Goal: Information Seeking & Learning: Learn about a topic

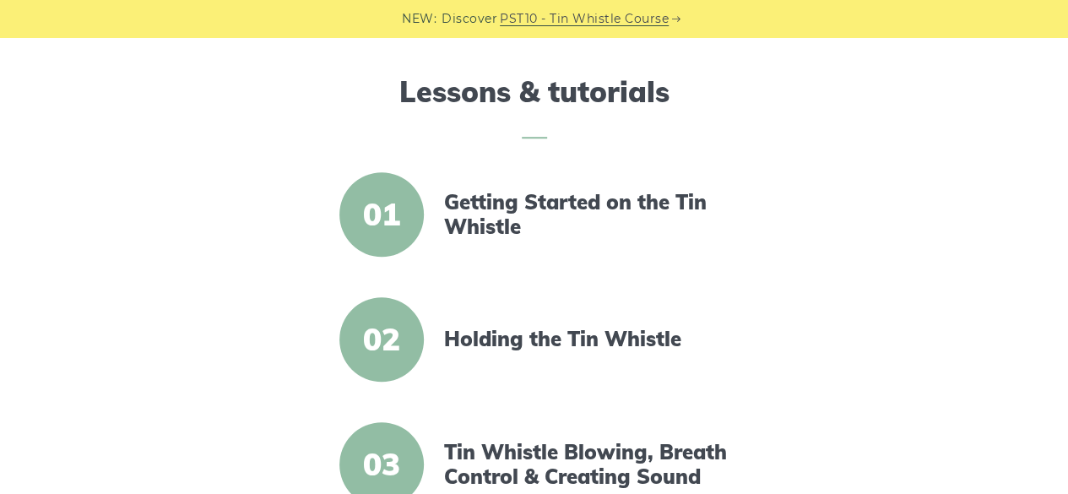
scroll to position [506, 0]
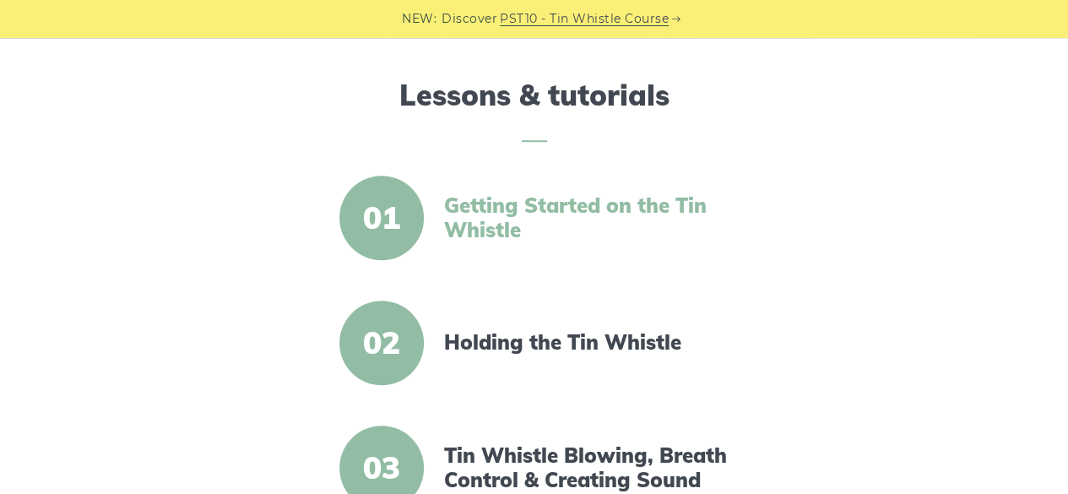
click at [525, 216] on link "Getting Started on the Tin Whistle" at bounding box center [589, 217] width 290 height 49
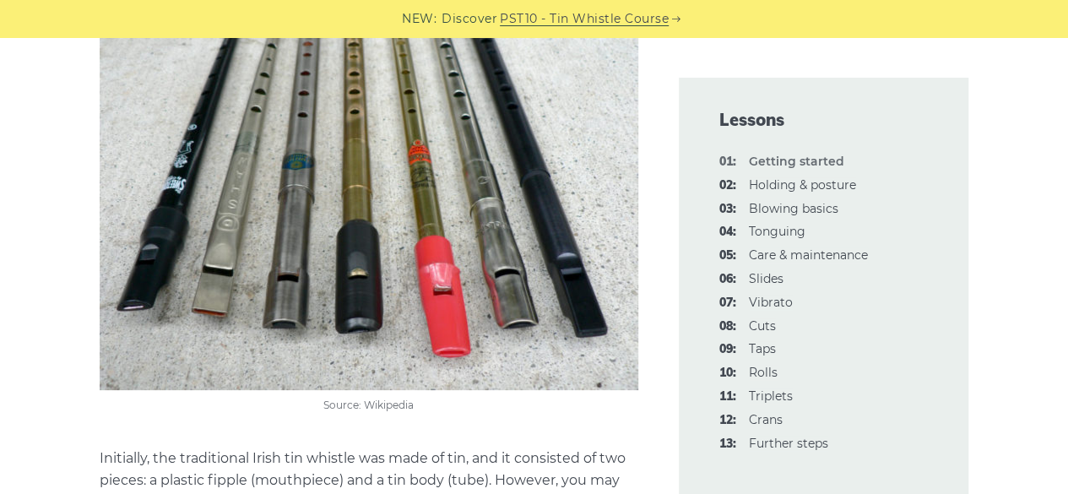
scroll to position [3039, 0]
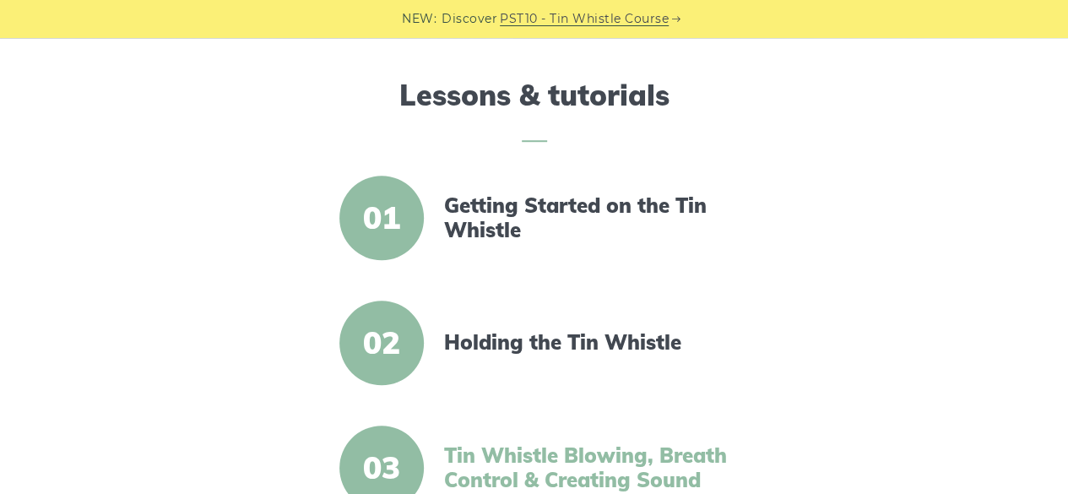
click at [532, 455] on link "Tin Whistle Blowing, Breath Control & Creating Sound" at bounding box center [589, 467] width 290 height 49
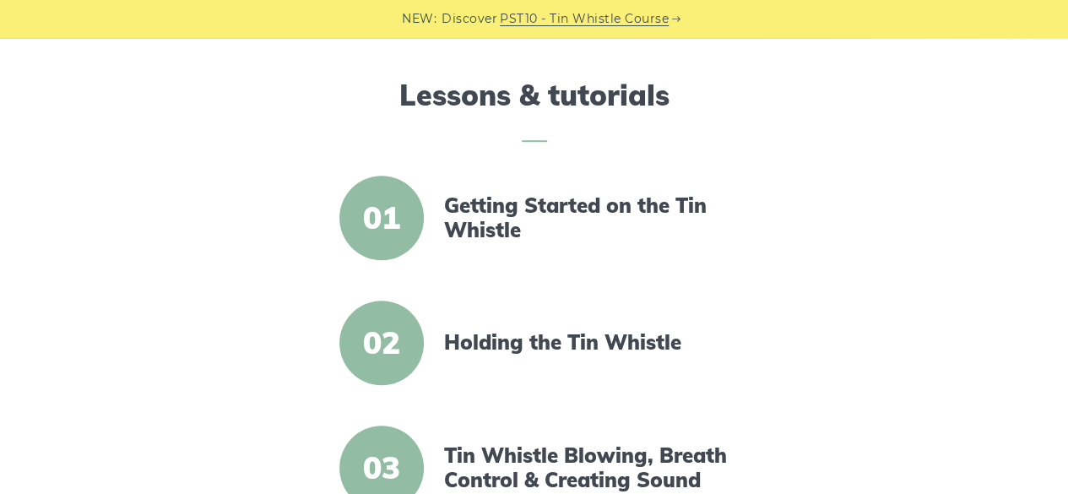
scroll to position [506, 0]
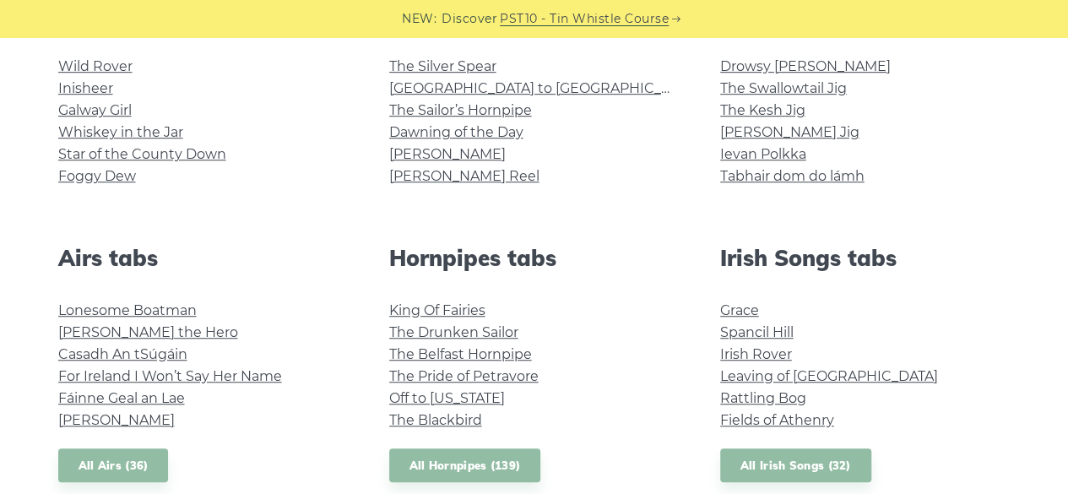
scroll to position [506, 0]
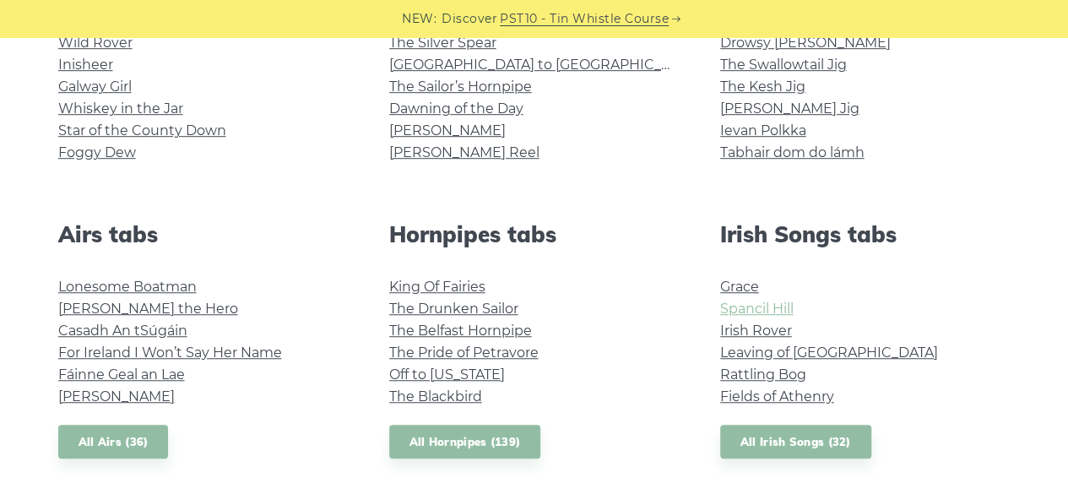
click at [753, 311] on link "Spancil Hill" at bounding box center [756, 308] width 73 height 16
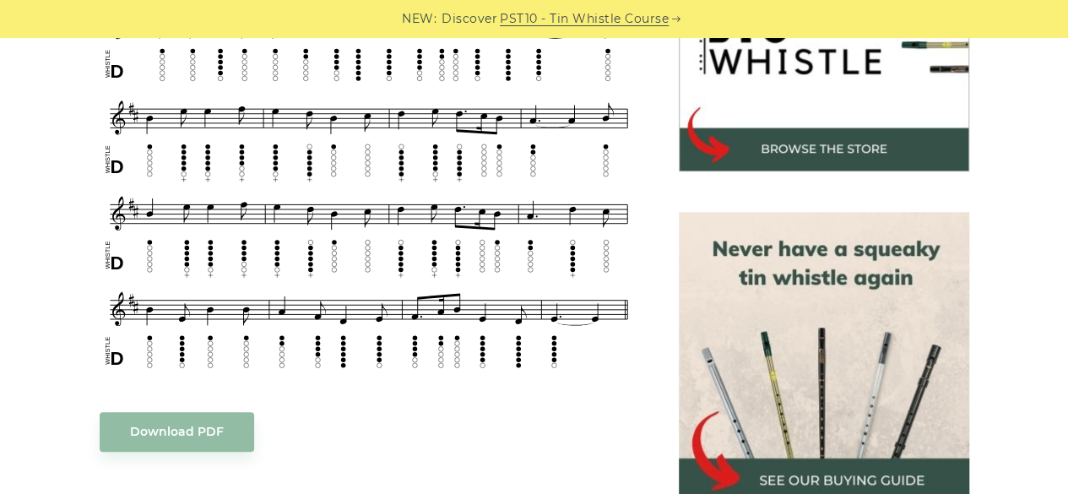
scroll to position [675, 0]
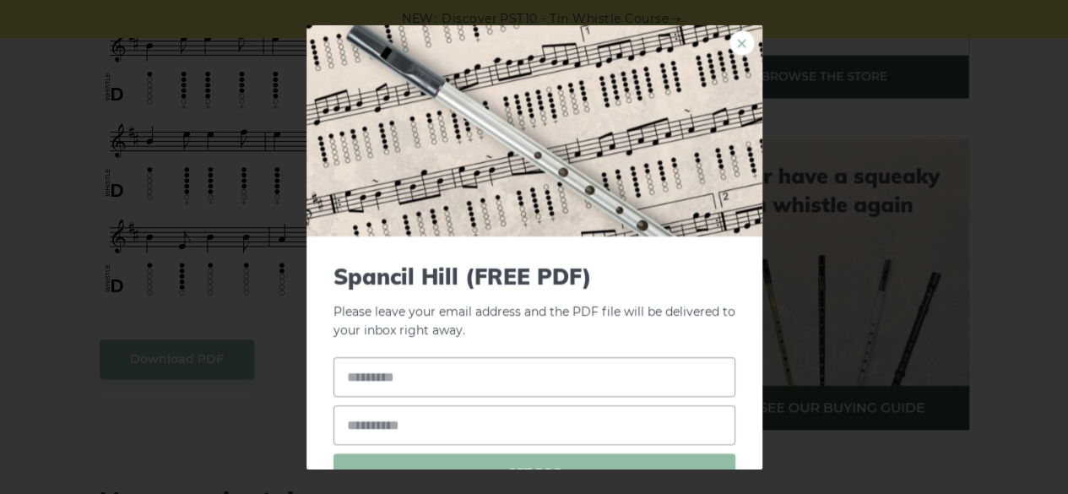
click at [729, 51] on link "×" at bounding box center [741, 42] width 25 height 25
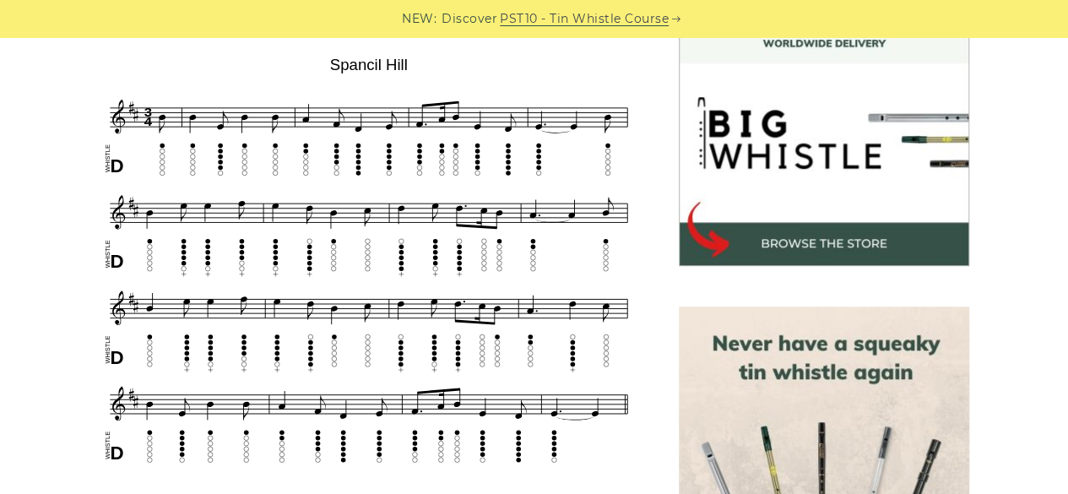
scroll to position [506, 0]
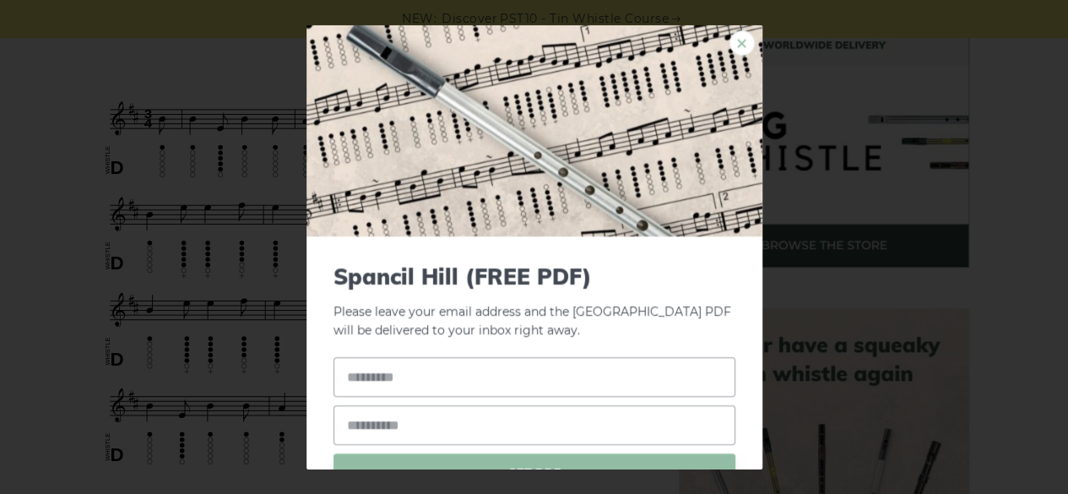
click at [733, 36] on link "×" at bounding box center [741, 42] width 25 height 25
drag, startPoint x: 270, startPoint y: 53, endPoint x: 292, endPoint y: 69, distance: 27.2
click at [730, 48] on link "×" at bounding box center [741, 42] width 25 height 25
click at [739, 39] on link "×" at bounding box center [741, 42] width 25 height 25
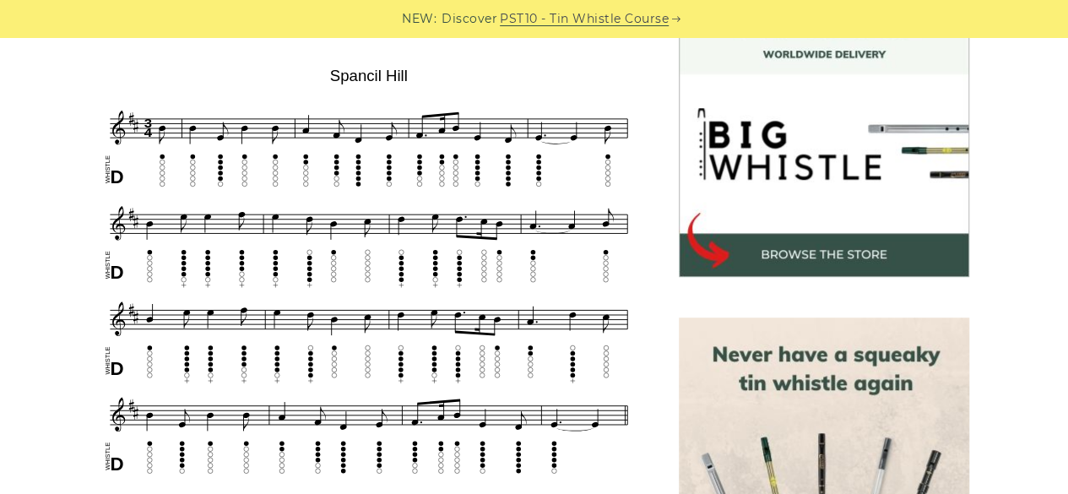
scroll to position [422, 0]
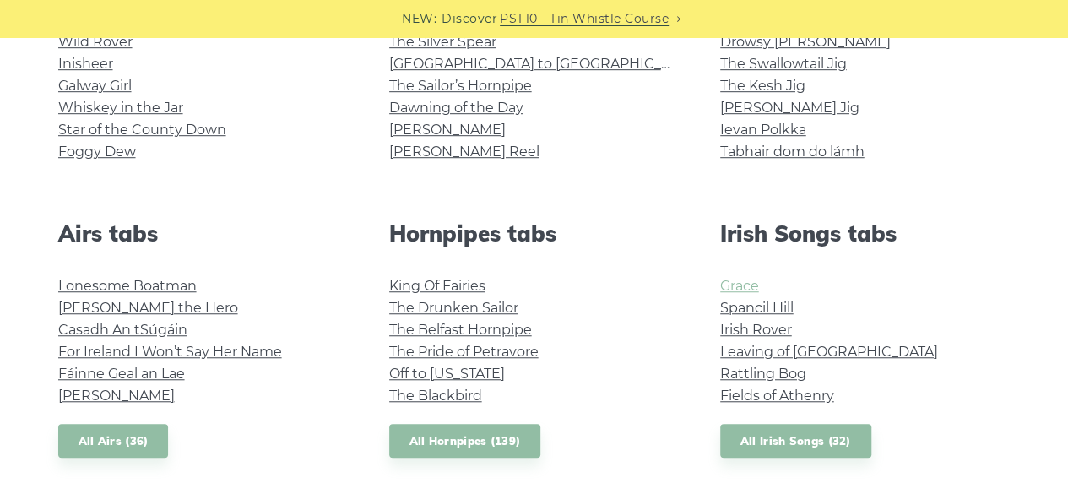
click at [755, 285] on link "Grace" at bounding box center [739, 286] width 39 height 16
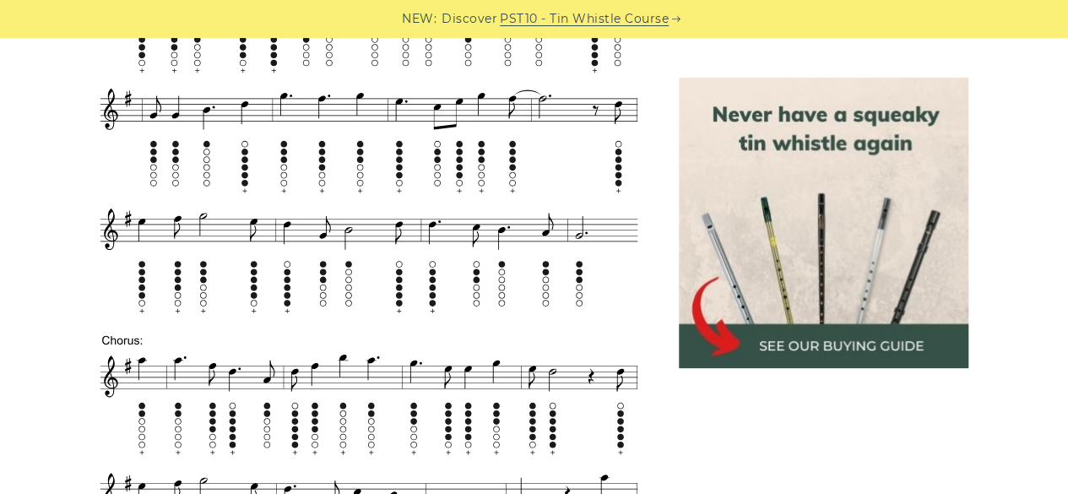
scroll to position [1857, 0]
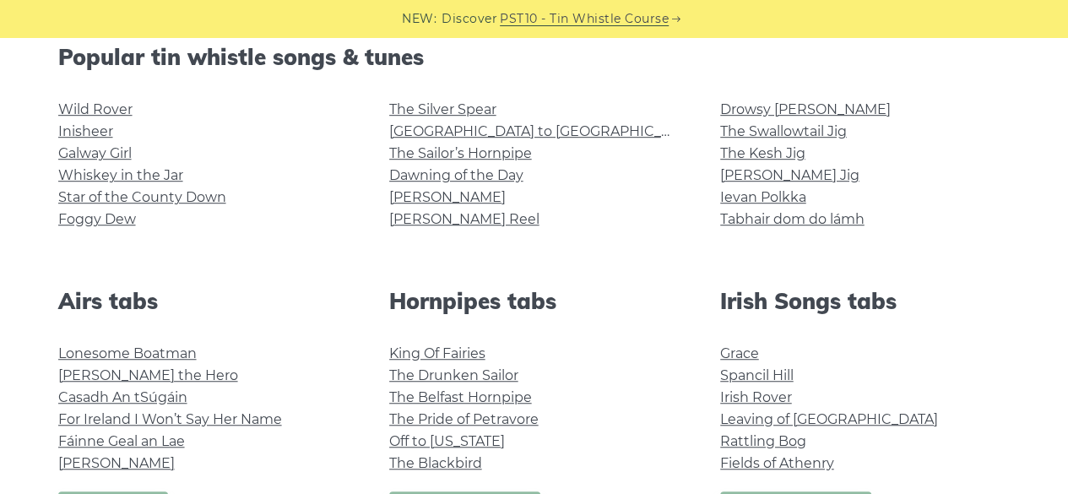
scroll to position [424, 0]
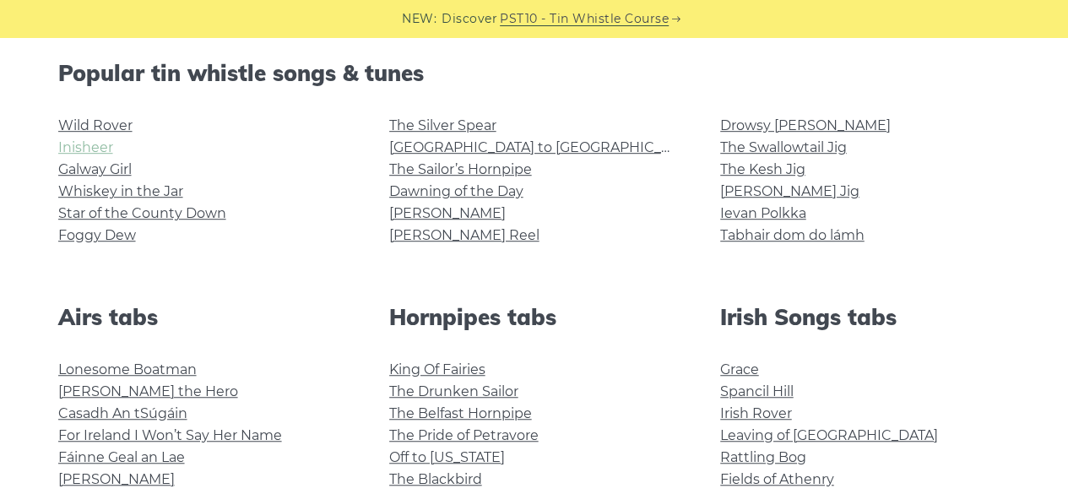
click at [100, 143] on link "Inisheer" at bounding box center [85, 147] width 55 height 16
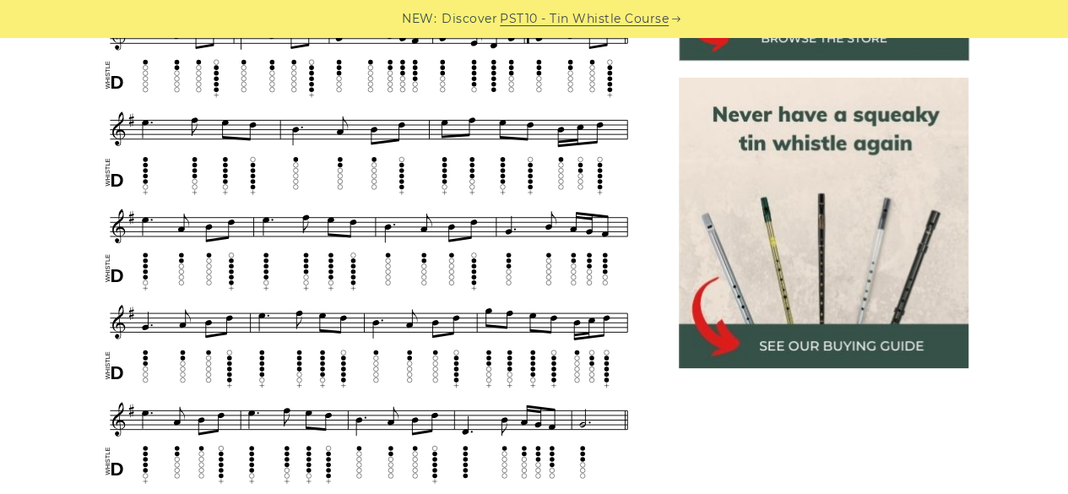
scroll to position [675, 0]
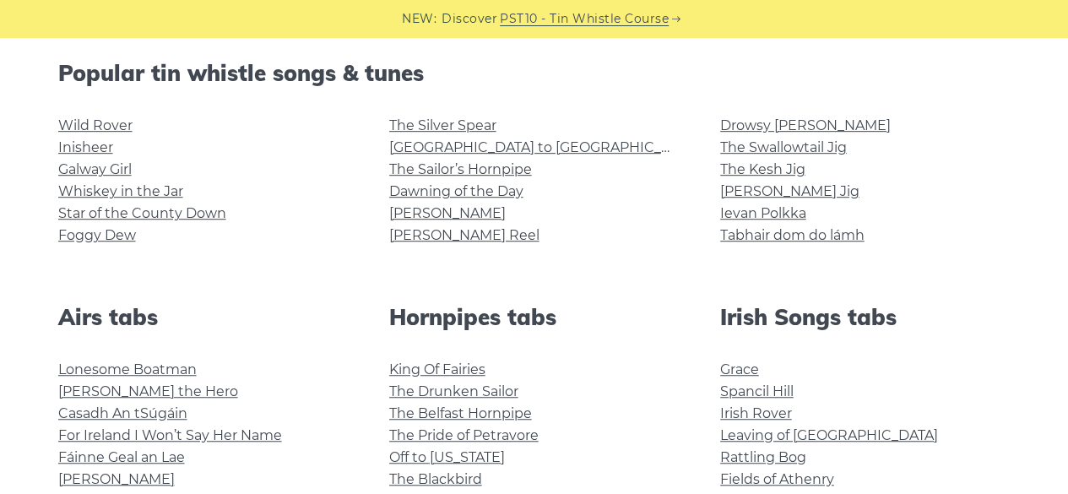
click at [92, 177] on li "Galway Girl" at bounding box center [203, 170] width 290 height 22
click at [95, 170] on link "Galway Girl" at bounding box center [94, 169] width 73 height 16
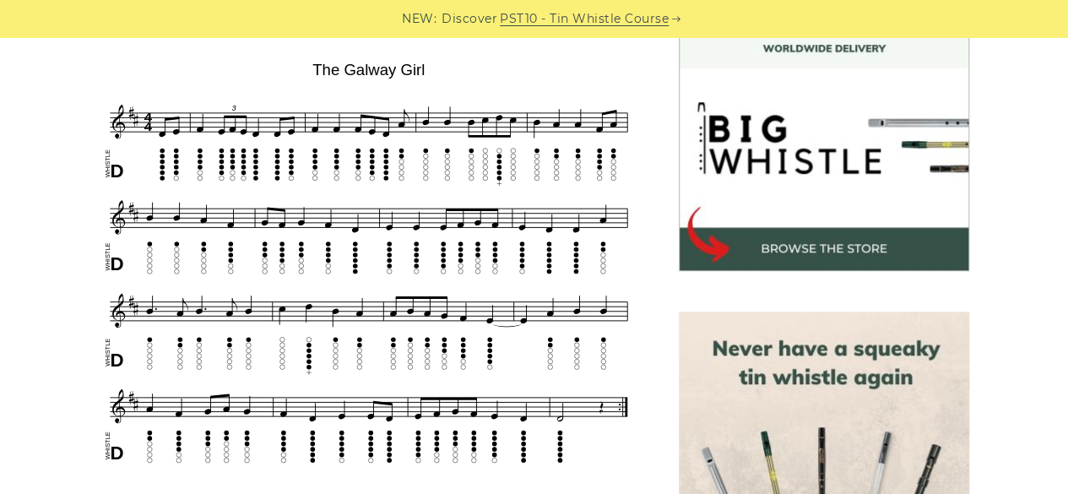
scroll to position [506, 0]
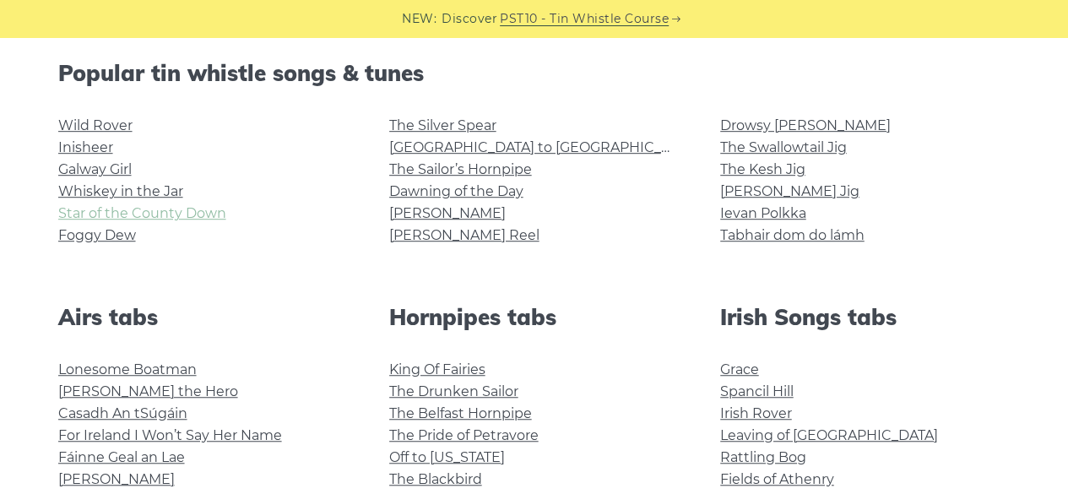
click at [133, 216] on link "Star of the County Down" at bounding box center [142, 213] width 168 height 16
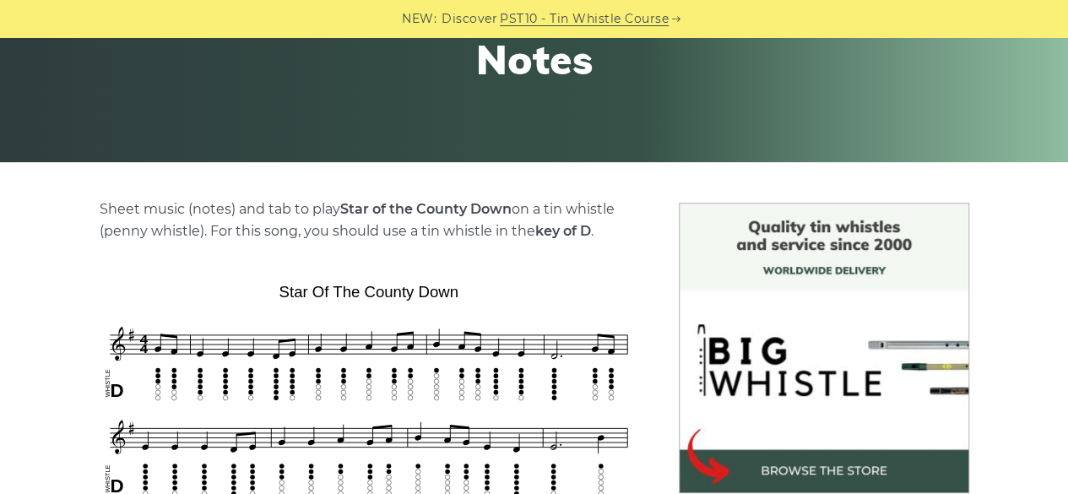
scroll to position [253, 0]
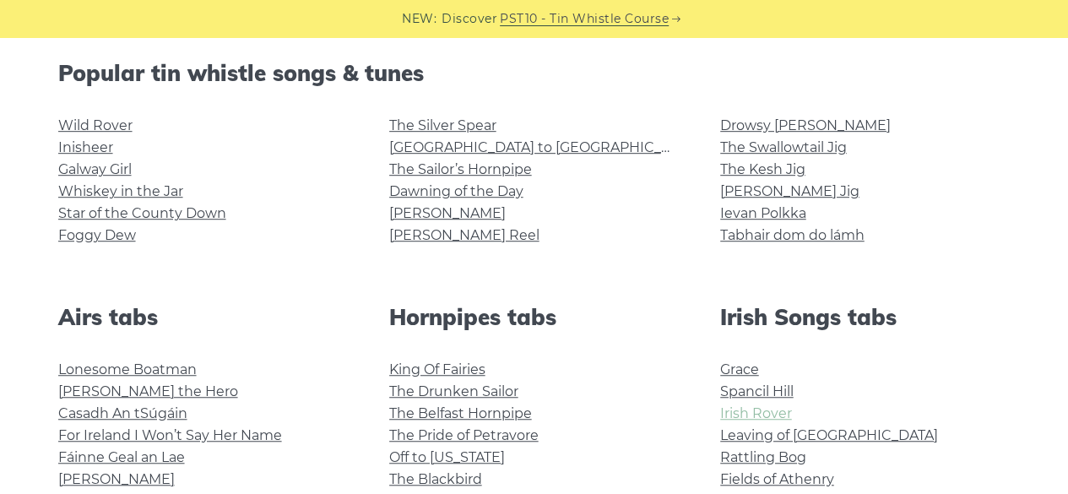
click at [777, 414] on link "Irish Rover" at bounding box center [756, 413] width 72 height 16
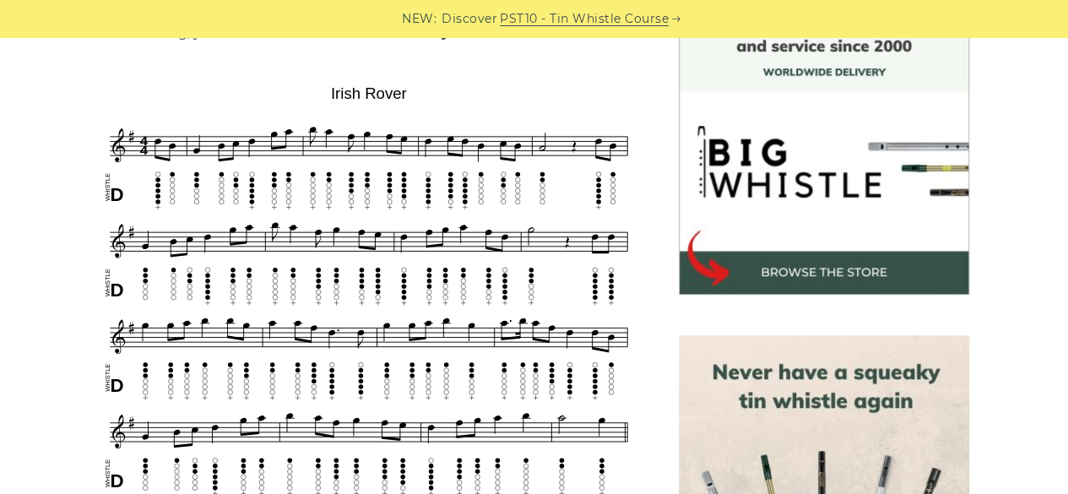
scroll to position [506, 0]
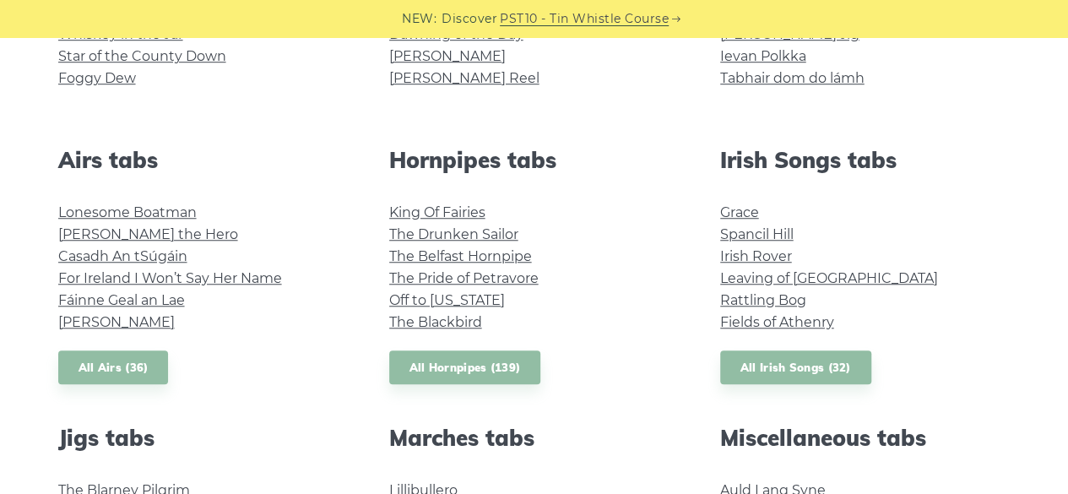
scroll to position [593, 0]
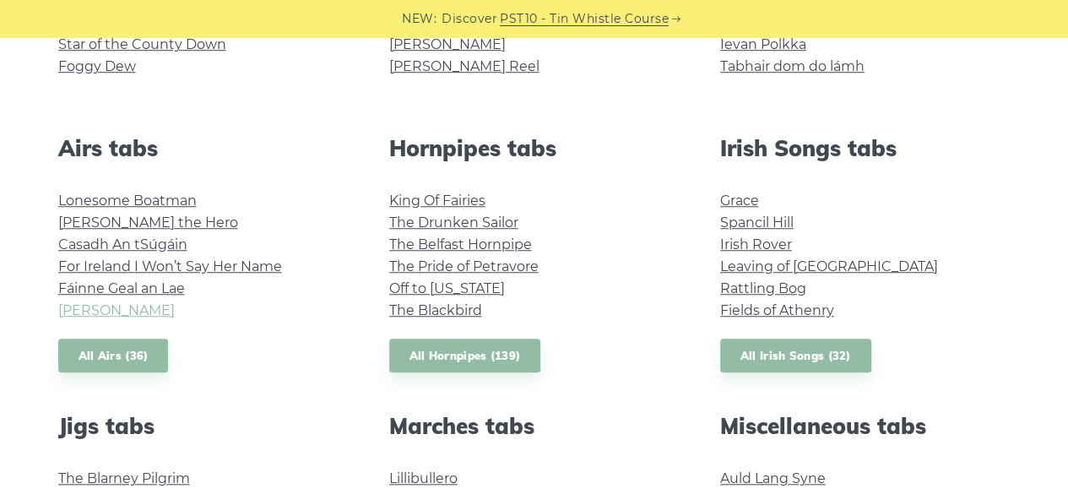
click at [142, 309] on link "[PERSON_NAME]" at bounding box center [116, 310] width 116 height 16
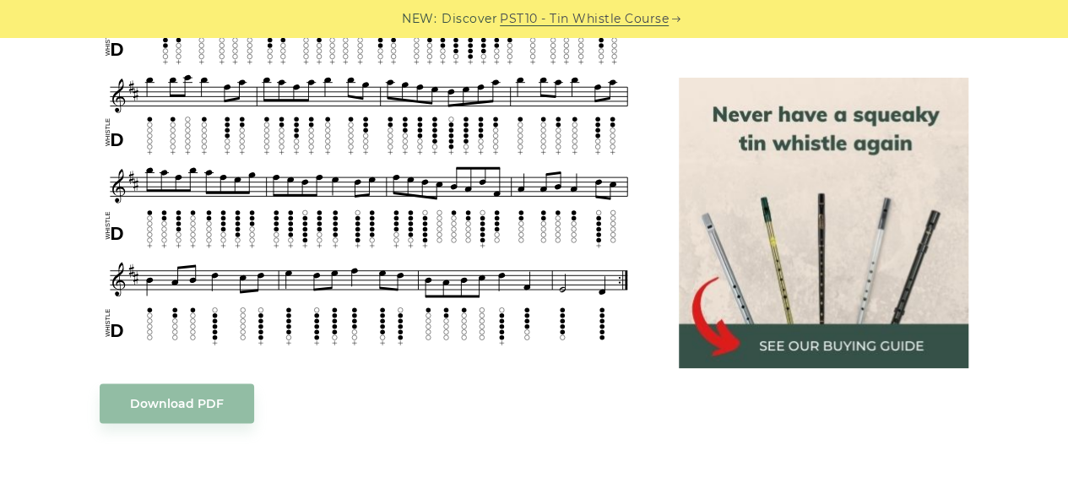
scroll to position [844, 0]
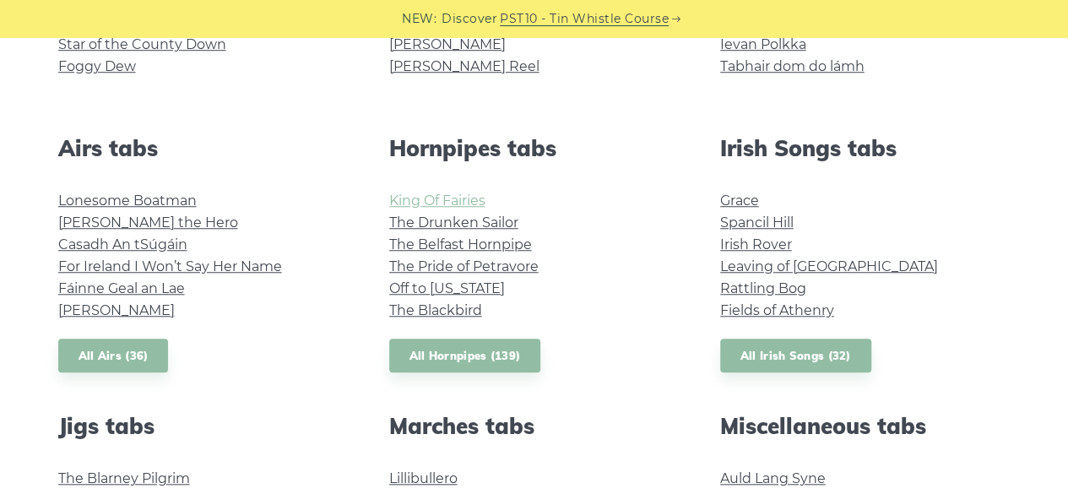
click at [447, 202] on link "King Of Fairies" at bounding box center [437, 200] width 96 height 16
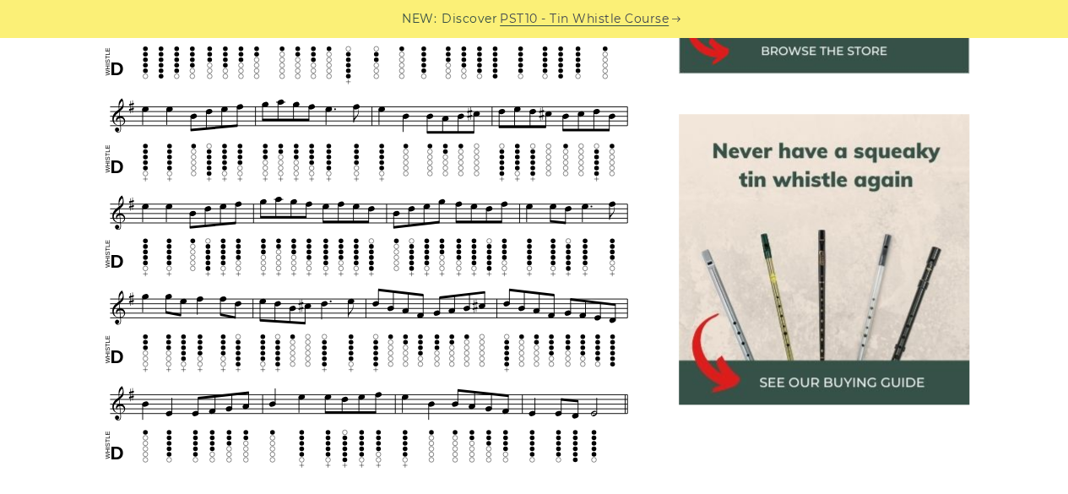
scroll to position [675, 0]
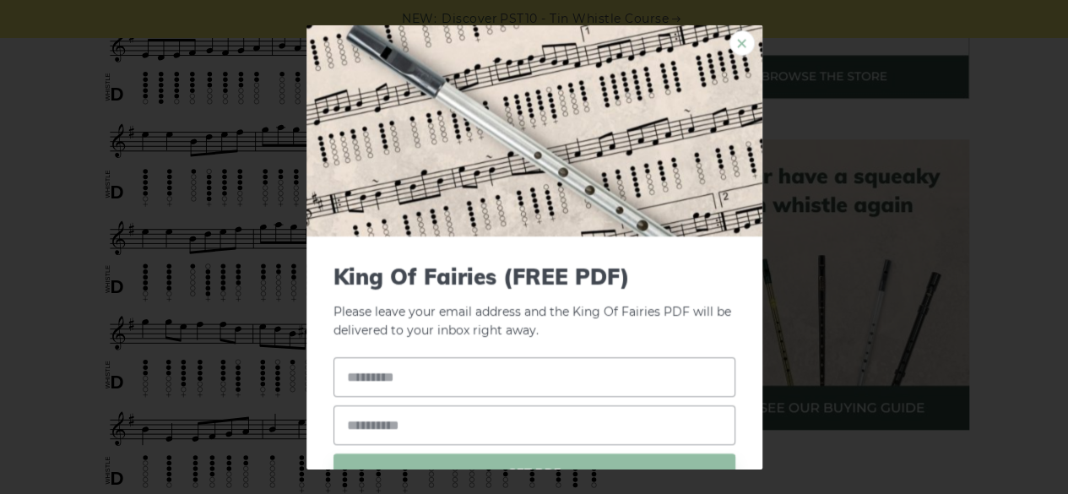
click at [729, 38] on link "×" at bounding box center [741, 42] width 25 height 25
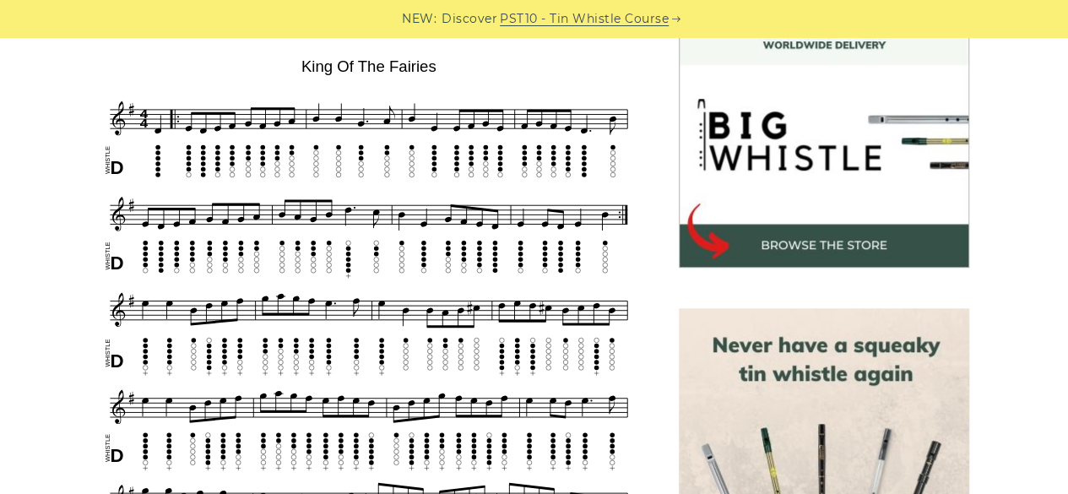
scroll to position [591, 0]
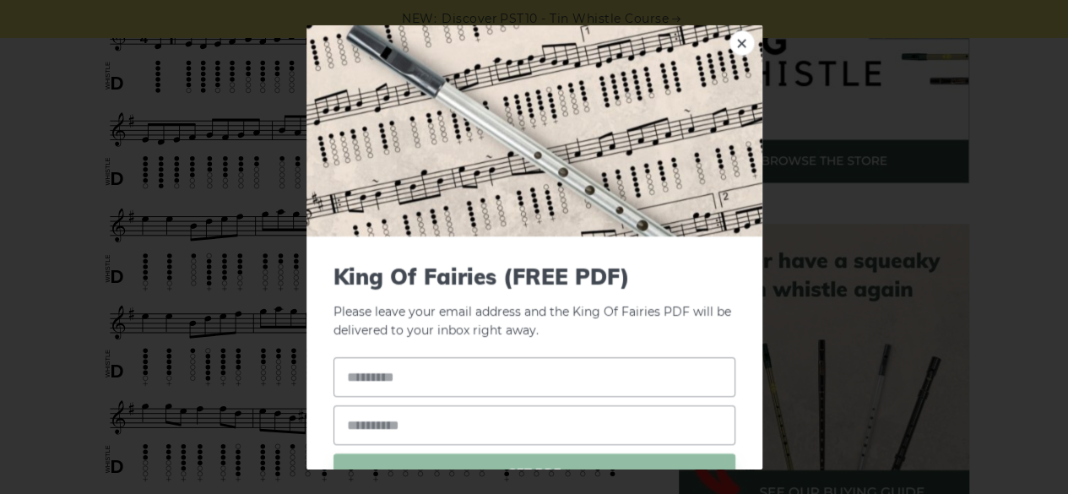
click at [729, 35] on link "×" at bounding box center [741, 42] width 25 height 25
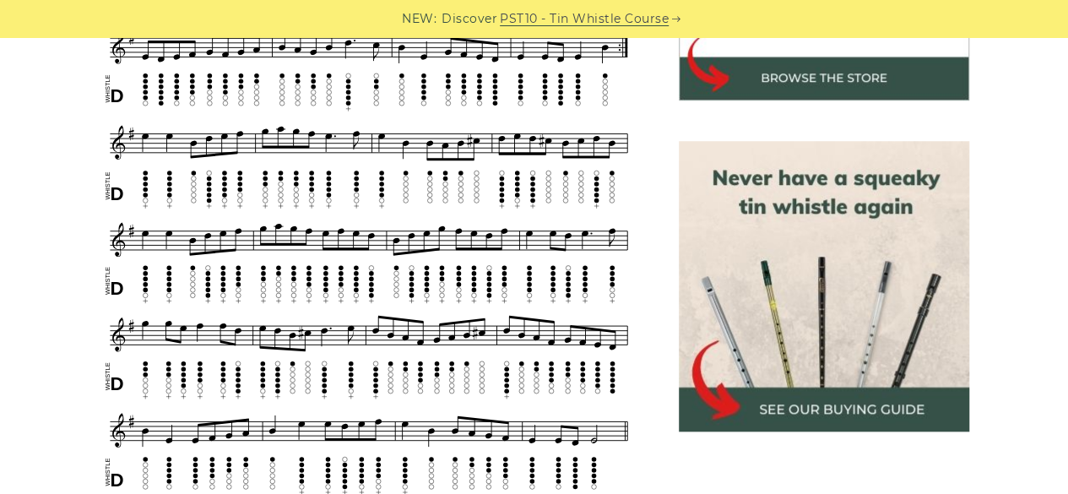
scroll to position [844, 0]
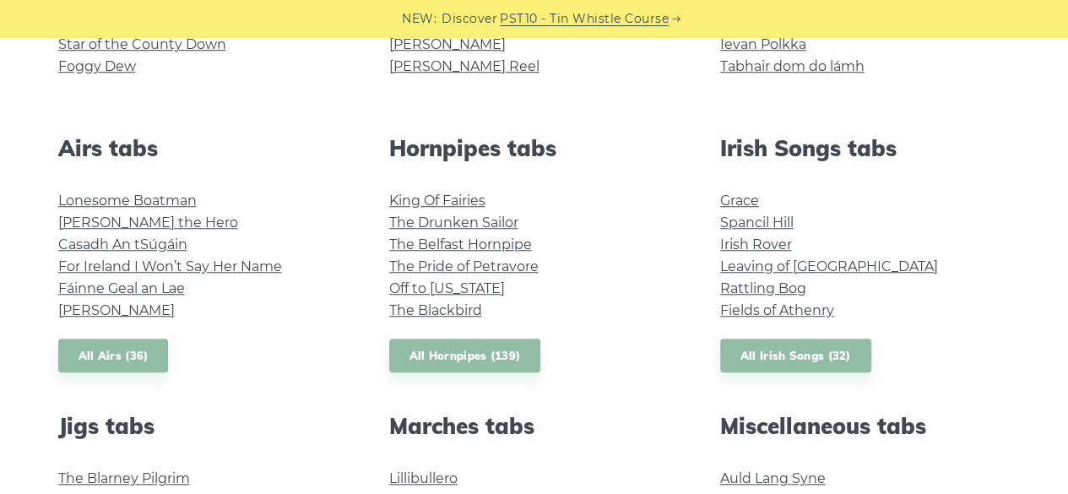
click at [418, 319] on li "The Blackbird" at bounding box center [534, 311] width 290 height 22
click at [416, 313] on link "The Blackbird" at bounding box center [435, 310] width 93 height 16
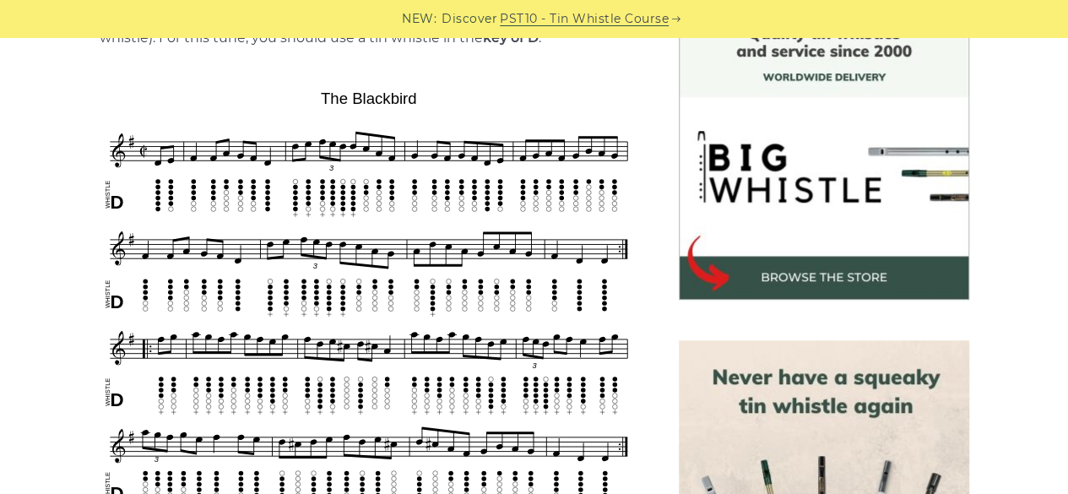
scroll to position [253, 0]
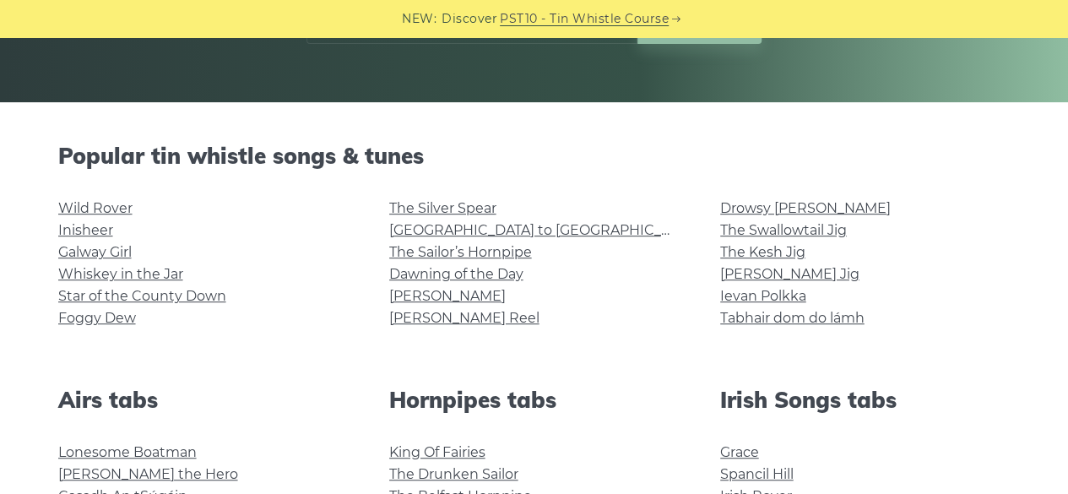
scroll to position [255, 0]
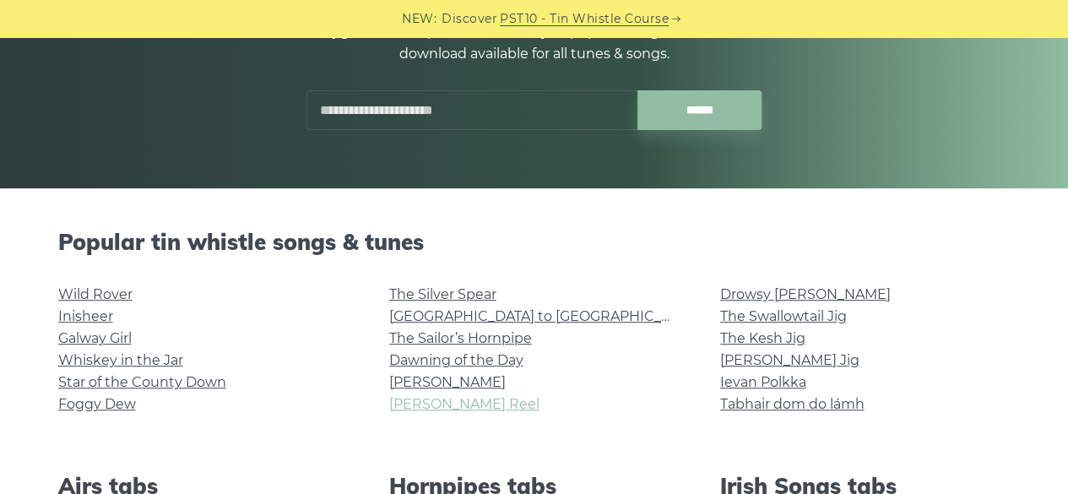
click at [470, 408] on link "[PERSON_NAME] Reel" at bounding box center [464, 404] width 150 height 16
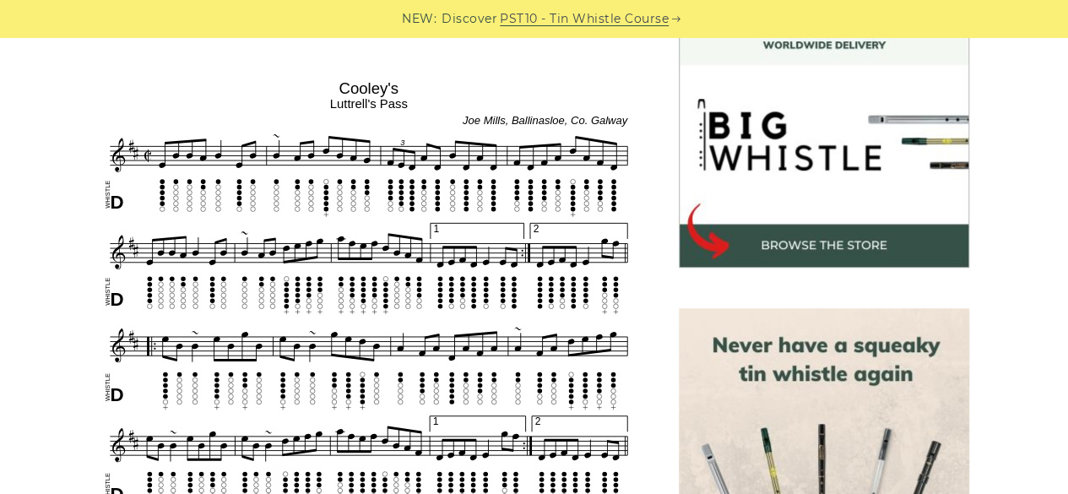
scroll to position [591, 0]
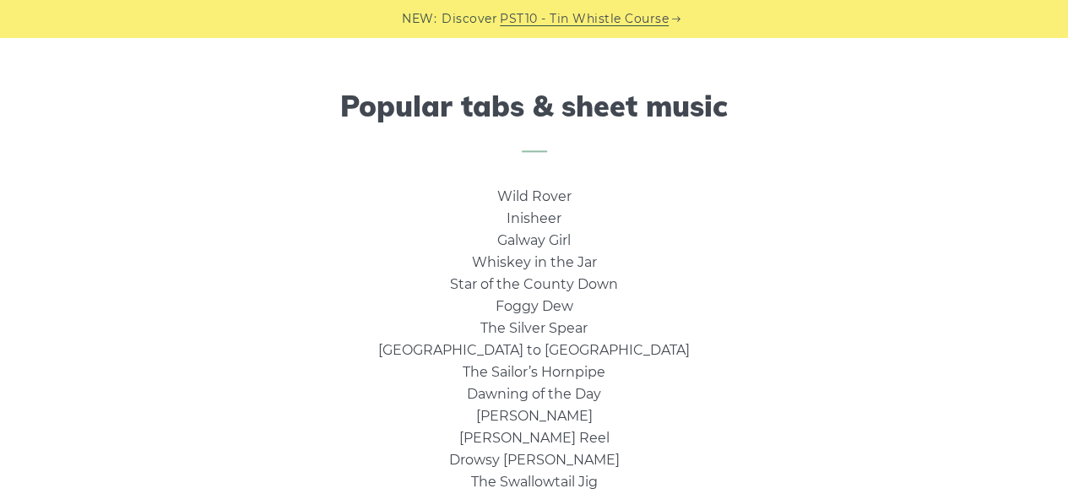
scroll to position [1266, 0]
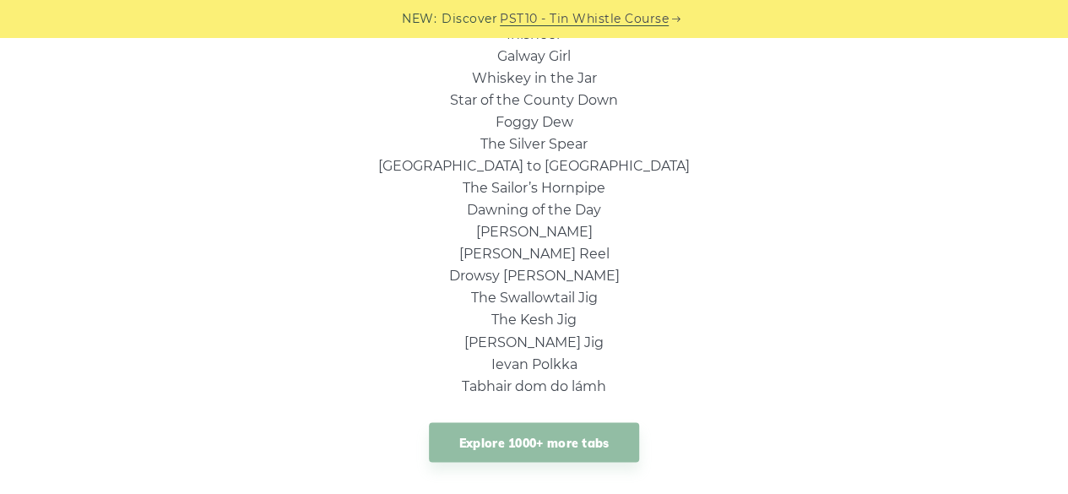
click at [566, 230] on li "[PERSON_NAME]" at bounding box center [533, 232] width 311 height 22
click at [552, 235] on link "[PERSON_NAME]" at bounding box center [534, 232] width 116 height 16
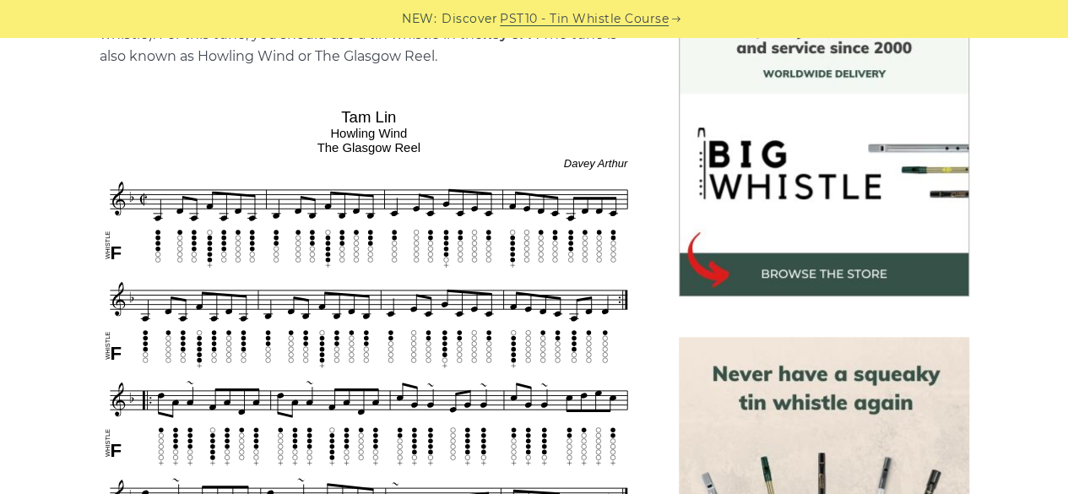
scroll to position [422, 0]
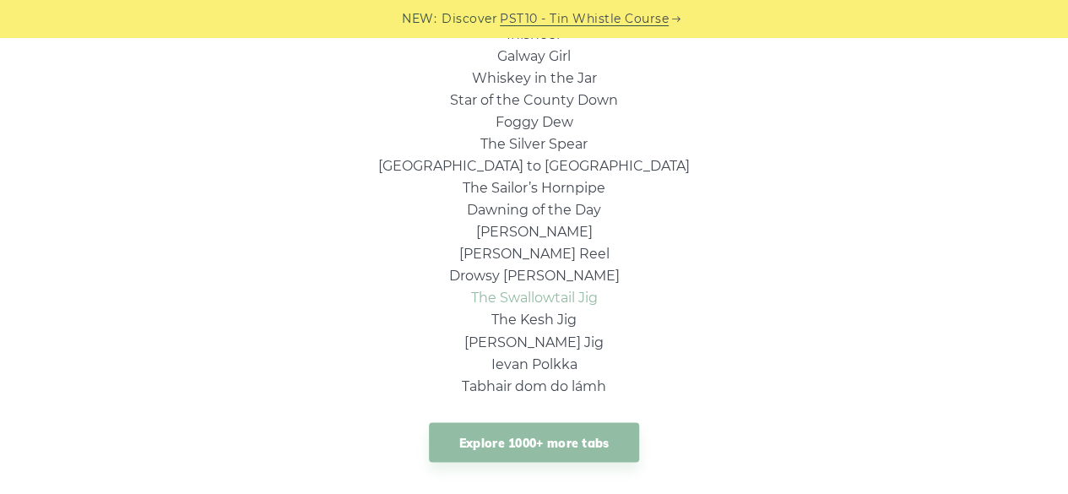
click at [578, 305] on link "The Swallowtail Jig" at bounding box center [534, 298] width 127 height 16
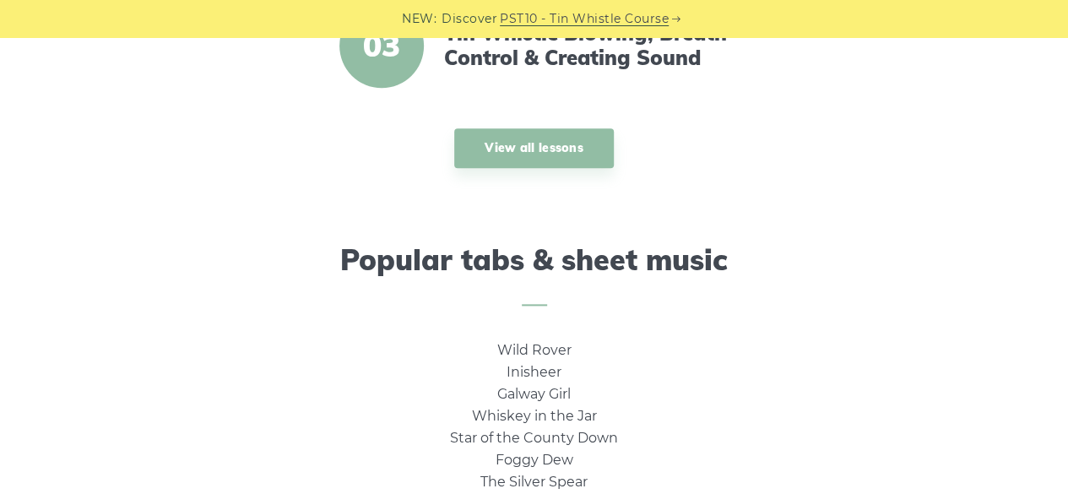
scroll to position [928, 0]
click at [547, 380] on link "Inisheer" at bounding box center [533, 372] width 55 height 16
click at [560, 465] on link "Foggy Dew" at bounding box center [534, 460] width 78 height 16
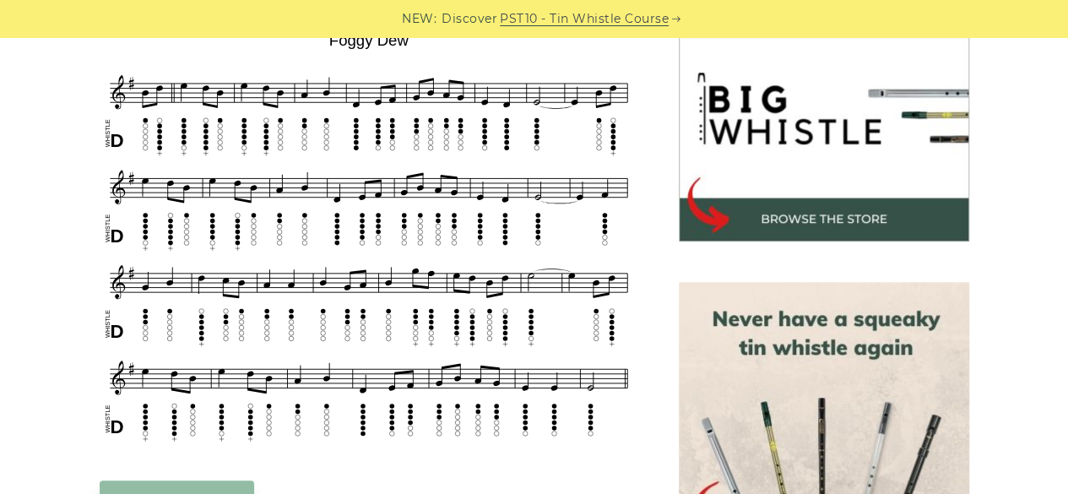
scroll to position [506, 0]
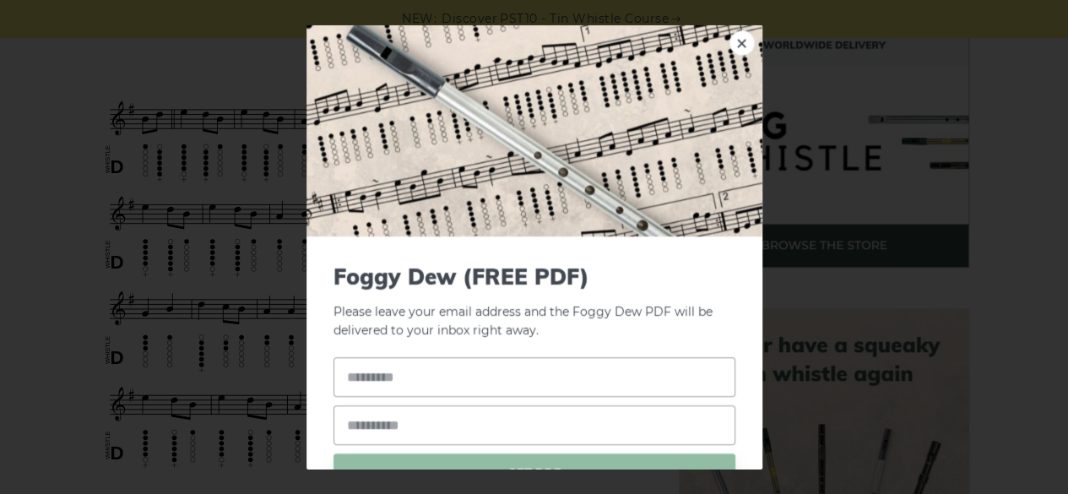
drag, startPoint x: 273, startPoint y: 57, endPoint x: 314, endPoint y: 73, distance: 43.6
click at [736, 38] on link "×" at bounding box center [741, 42] width 25 height 25
